Goal: Complete Application Form: Complete application form

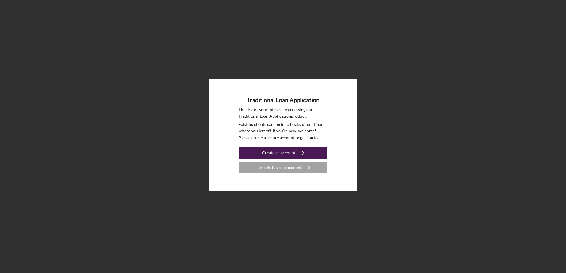
click at [286, 151] on div "Create an account" at bounding box center [278, 153] width 33 height 12
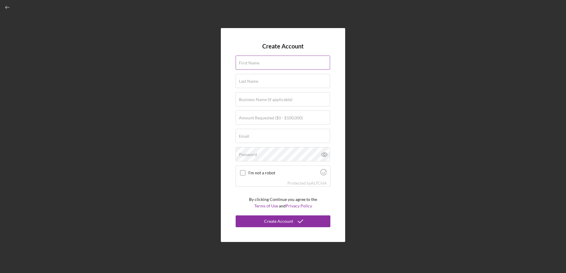
click at [265, 63] on div "First Name" at bounding box center [283, 63] width 95 height 15
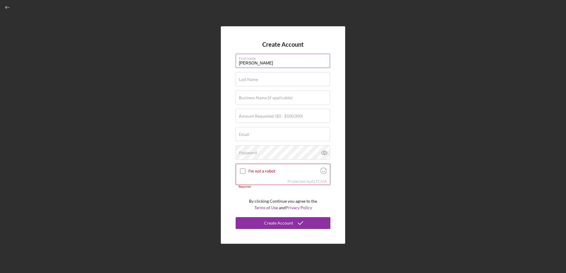
type input "[PERSON_NAME]"
type input "West North Ventures LLC dba Qrispers beef jerky chips"
click at [272, 118] on label "Amount Requested ($0 - $100,000)" at bounding box center [271, 116] width 64 height 5
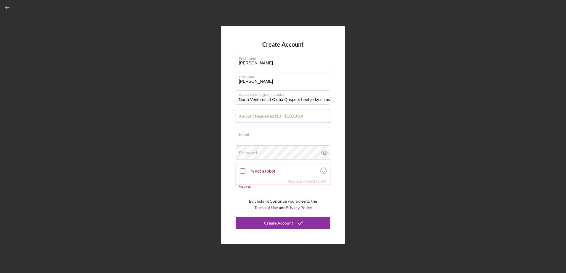
click at [272, 118] on input "Amount Requested ($0 - $100,000)" at bounding box center [283, 116] width 94 height 14
type input "$100,000"
click at [262, 133] on div "Email Required" at bounding box center [283, 134] width 95 height 15
type input "[PERSON_NAME][EMAIL_ADDRESS][DOMAIN_NAME]"
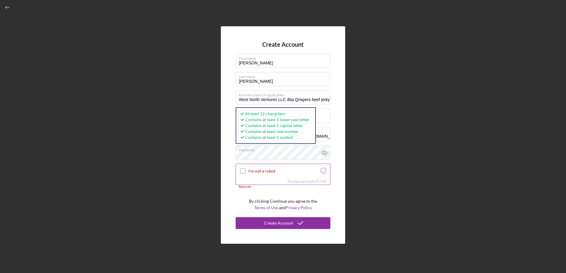
click at [243, 171] on input "I'm not a robot" at bounding box center [242, 171] width 5 height 5
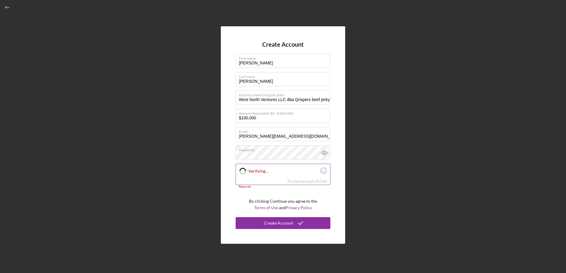
checkbox input "true"
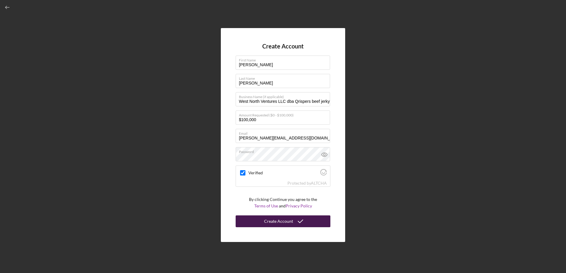
click at [278, 221] on div "Create Account" at bounding box center [278, 222] width 29 height 12
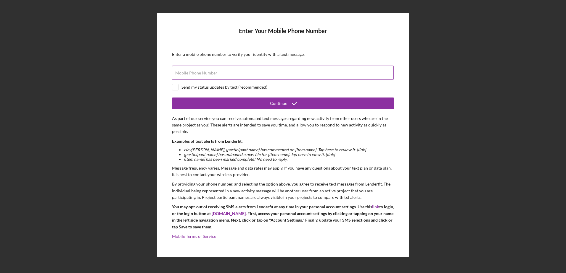
click at [214, 71] on label "Mobile Phone Number" at bounding box center [196, 73] width 42 height 5
click at [214, 71] on input "Mobile Phone Number" at bounding box center [283, 73] width 222 height 14
type input "[PHONE_NUMBER]"
click at [174, 88] on input "checkbox" at bounding box center [175, 87] width 6 height 6
checkbox input "true"
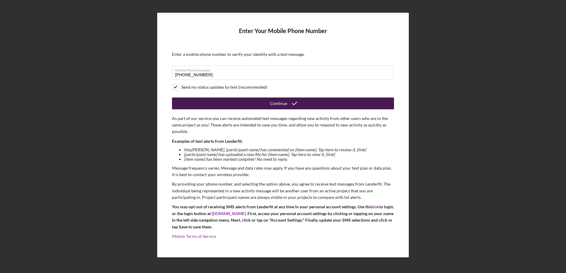
click at [264, 102] on button "Continue" at bounding box center [283, 104] width 222 height 12
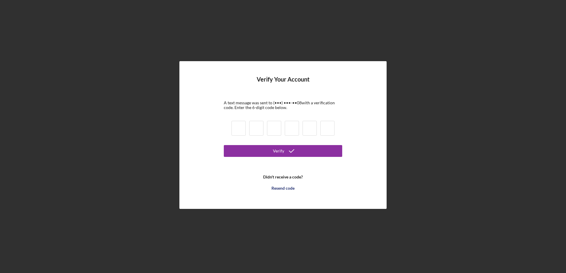
click at [244, 130] on input at bounding box center [238, 128] width 14 height 15
type input "5"
type input "7"
type input "5"
type input "4"
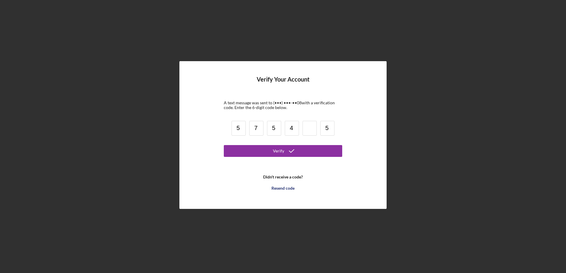
type input "5"
click at [312, 128] on input at bounding box center [309, 128] width 14 height 15
type input "0"
click at [283, 152] on div "Verify" at bounding box center [278, 151] width 11 height 12
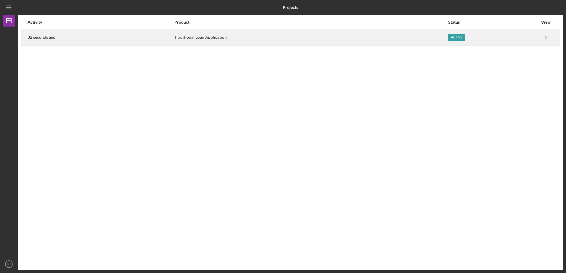
click at [456, 37] on div "Active" at bounding box center [456, 37] width 17 height 7
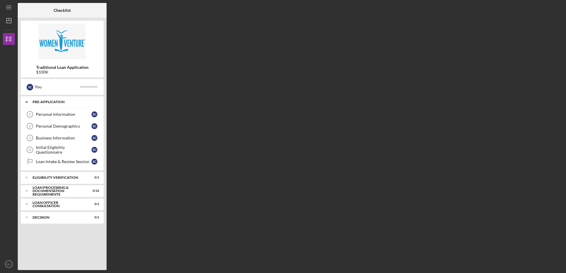
click at [27, 101] on icon "Icon/Expander" at bounding box center [27, 102] width 12 height 12
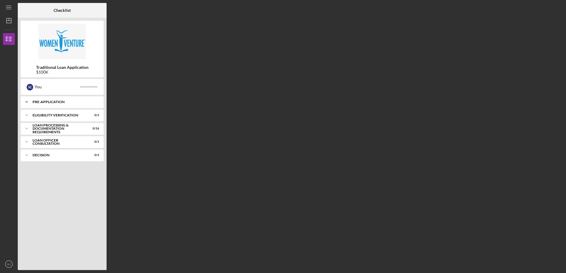
click at [27, 101] on icon "Icon/Expander" at bounding box center [27, 102] width 12 height 12
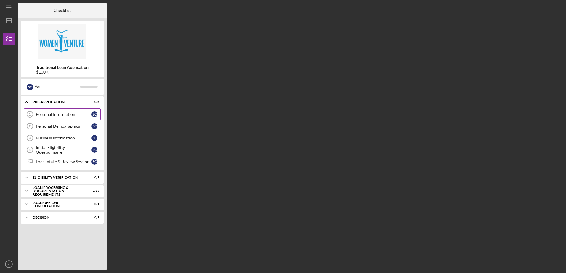
click at [53, 113] on div "Personal Information" at bounding box center [64, 114] width 56 height 5
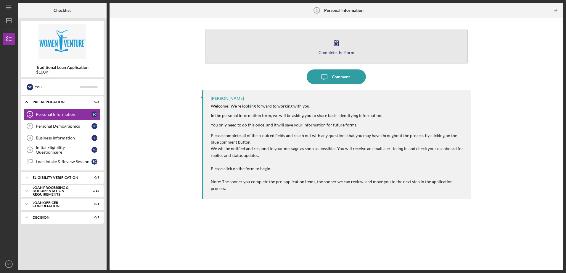
click at [338, 47] on icon "button" at bounding box center [336, 43] width 15 height 15
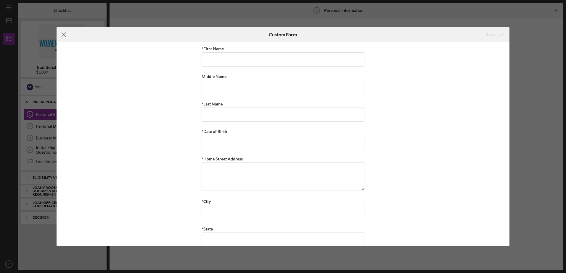
click at [65, 33] on icon "Icon/Menu Close" at bounding box center [64, 34] width 15 height 15
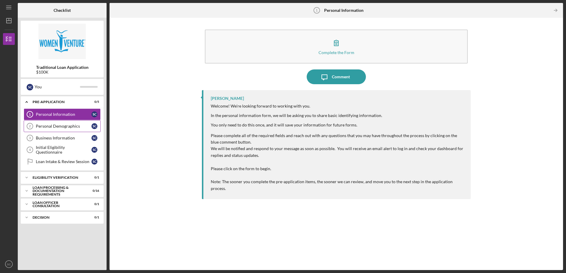
click at [59, 126] on div "Personal Demographics" at bounding box center [64, 126] width 56 height 5
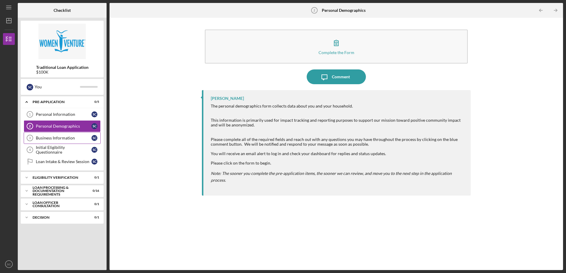
click at [58, 135] on link "Business Information 3 Business Information S C" at bounding box center [62, 138] width 77 height 12
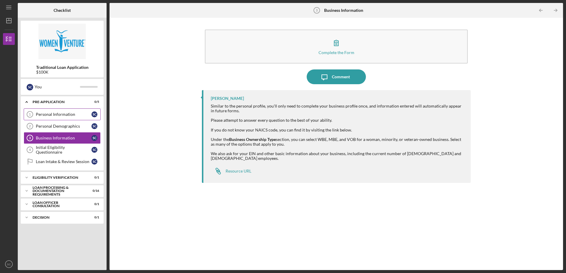
click at [70, 112] on div "Personal Information" at bounding box center [64, 114] width 56 height 5
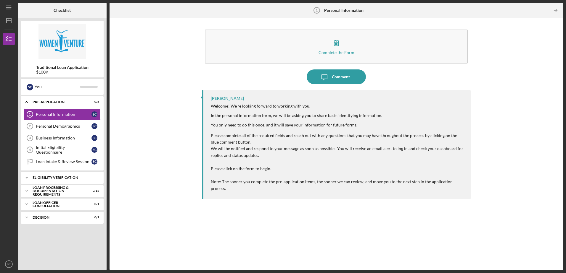
click at [57, 175] on div "Icon/Expander Eligibility Verification 0 / 1" at bounding box center [62, 178] width 83 height 12
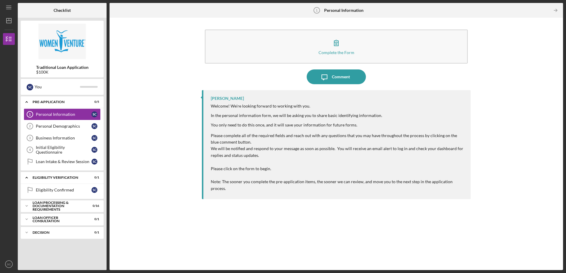
click at [149, 122] on div "Complete the Form Form Icon/Message Comment [PERSON_NAME] Welcome! We're lookin…" at bounding box center [335, 144] width 447 height 247
click at [56, 86] on div "You" at bounding box center [57, 87] width 45 height 10
click at [127, 78] on div "Complete the Form Form Icon/Message Comment [PERSON_NAME] Welcome! We're lookin…" at bounding box center [335, 144] width 447 height 247
click at [57, 205] on div "Loan Processing & Documentation Requirements" at bounding box center [65, 206] width 64 height 7
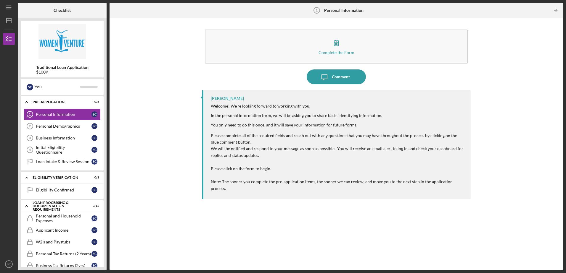
click at [144, 156] on div "Complete the Form Form Icon/Message Comment [PERSON_NAME] Welcome! We're lookin…" at bounding box center [335, 144] width 447 height 247
click at [319, 147] on p "We will be notified and respond to your message as soon as possible. You will r…" at bounding box center [338, 152] width 254 height 13
click at [339, 77] on div "Comment" at bounding box center [341, 77] width 18 height 15
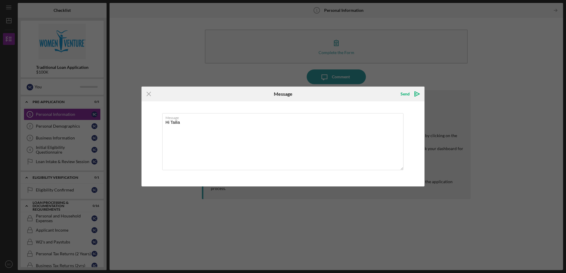
type textarea "Hi Tailia"
drag, startPoint x: 247, startPoint y: 93, endPoint x: 39, endPoint y: 99, distance: 207.5
click at [38, 99] on div "Icon/Menu Close Message Send Icon/icon-invite-send Message Hi Tailia Cancel Sen…" at bounding box center [283, 136] width 566 height 273
click at [195, 113] on form "Icon/Menu Close Message Send Icon/icon-invite-send Message Hi Tailia Cancel Sen…" at bounding box center [282, 137] width 283 height 100
drag, startPoint x: 195, startPoint y: 113, endPoint x: 150, endPoint y: 95, distance: 48.7
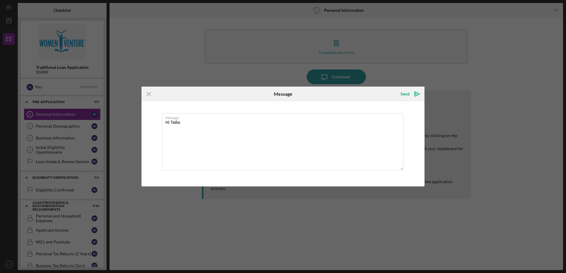
click at [150, 95] on icon "Icon/Menu Close" at bounding box center [148, 94] width 15 height 15
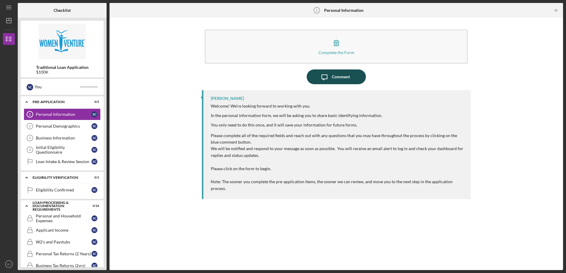
click at [339, 76] on div "Comment" at bounding box center [341, 77] width 18 height 15
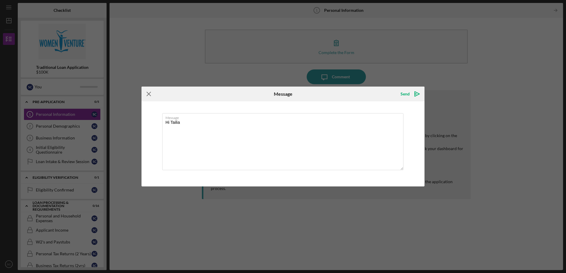
click at [148, 95] on line at bounding box center [149, 94] width 4 height 4
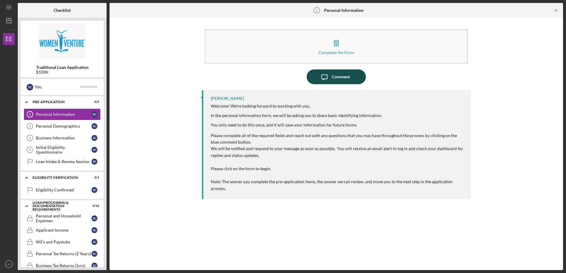
click at [335, 78] on div "Comment" at bounding box center [341, 77] width 18 height 15
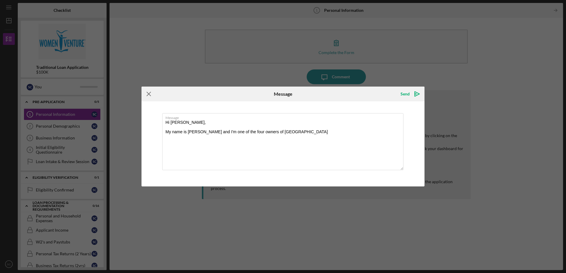
type textarea "Hi [PERSON_NAME], My name is [PERSON_NAME] and I'm one of the four owners of [G…"
click at [149, 95] on line at bounding box center [149, 94] width 4 height 4
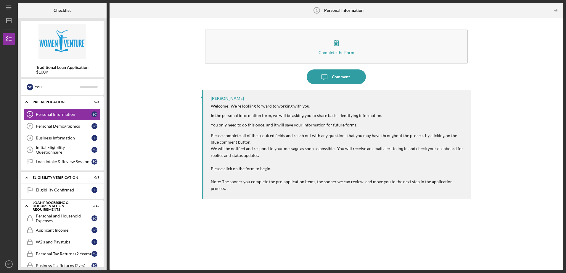
click at [149, 96] on div "Complete the Form Form Icon/Message Comment [PERSON_NAME] Welcome! We're lookin…" at bounding box center [335, 144] width 447 height 247
click at [233, 183] on p "Note: The sooner you complete the pre-application items, the sooner we can revi…" at bounding box center [338, 185] width 254 height 13
click at [267, 179] on p "Note: The sooner you complete the pre-application items, the sooner we can revi…" at bounding box center [338, 185] width 254 height 13
